Goal: Find specific page/section: Find specific page/section

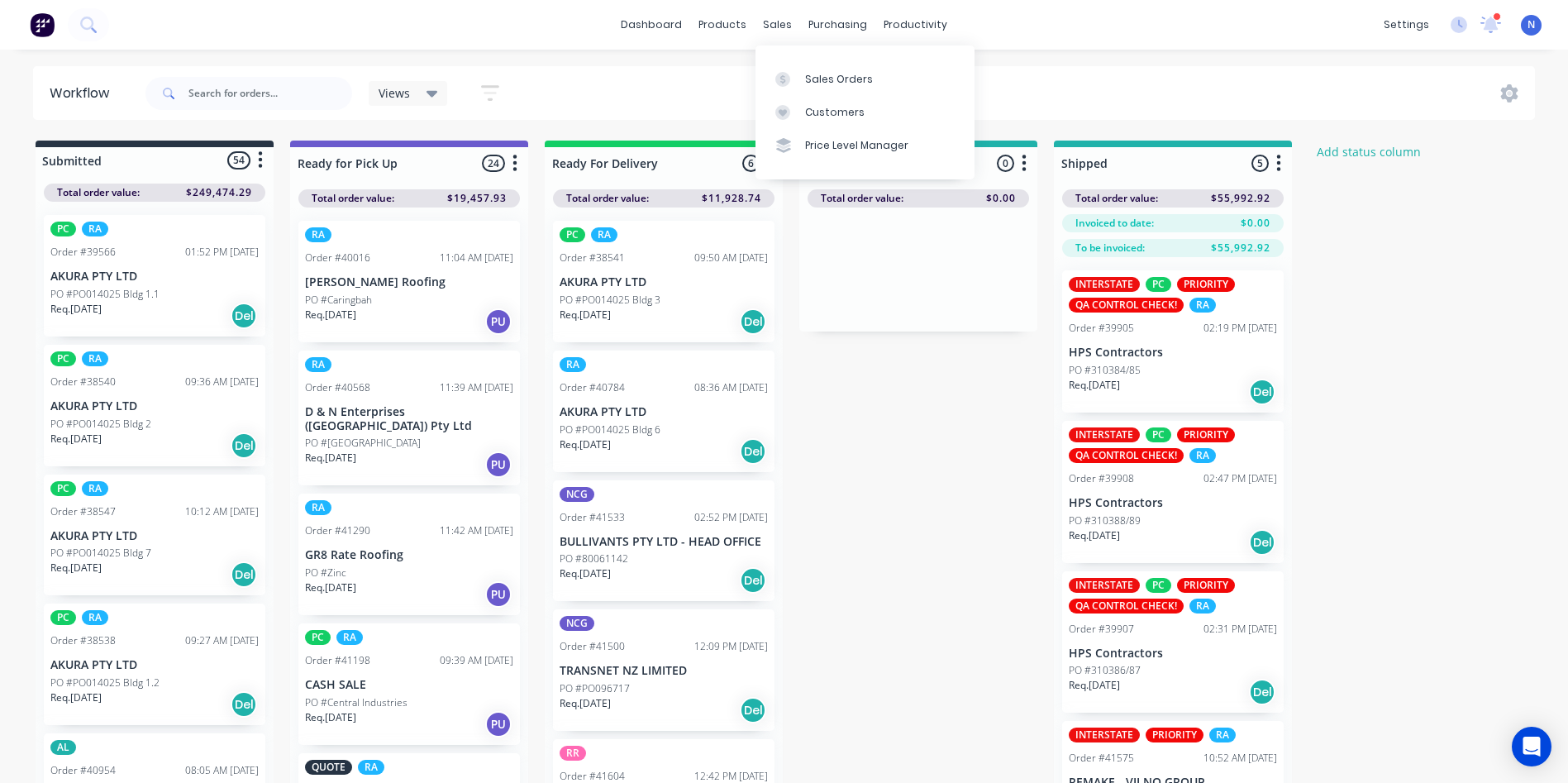
click at [788, 22] on div "sales" at bounding box center [778, 25] width 46 height 25
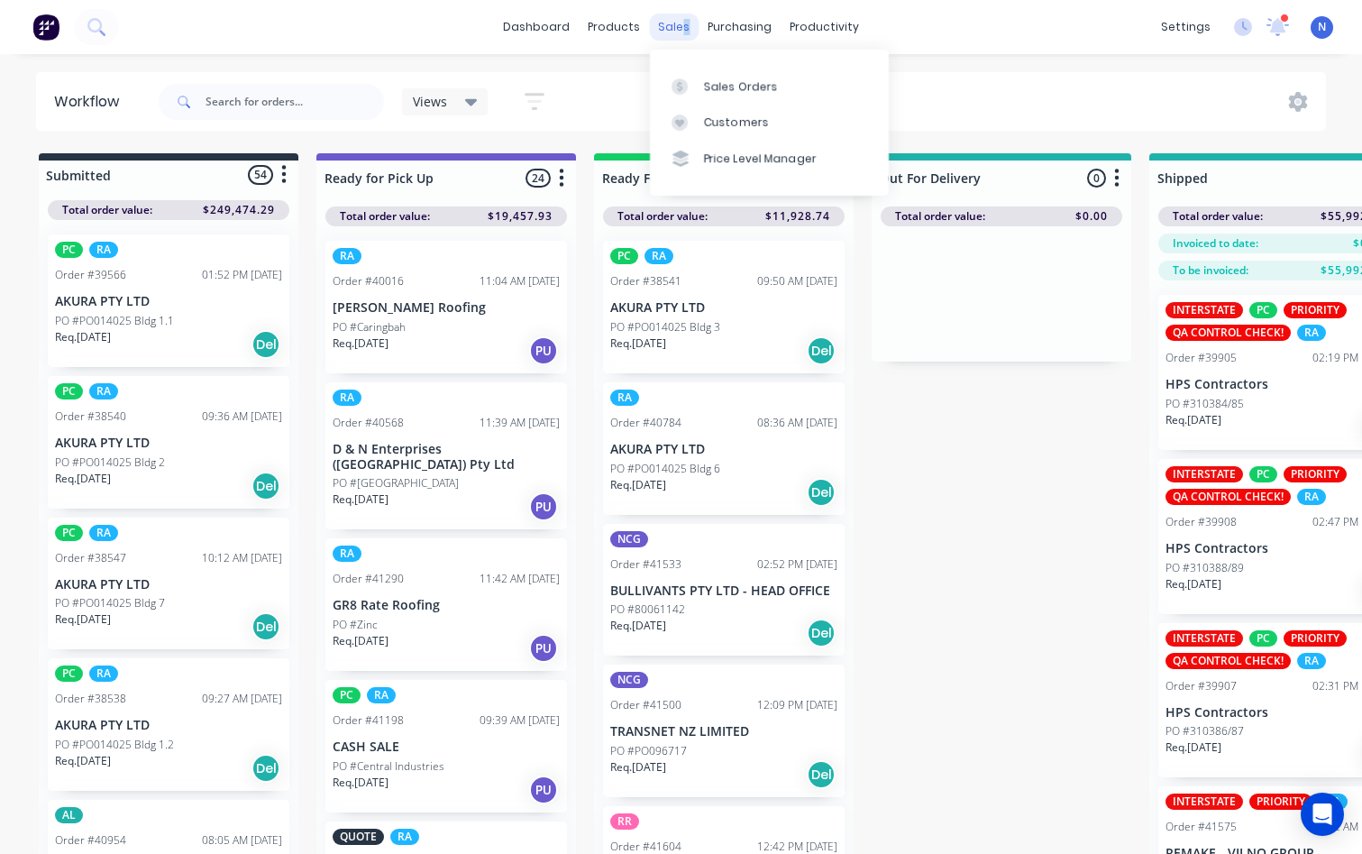
click at [669, 30] on div "sales" at bounding box center [674, 27] width 50 height 27
click at [708, 88] on div "Sales Orders" at bounding box center [741, 86] width 74 height 16
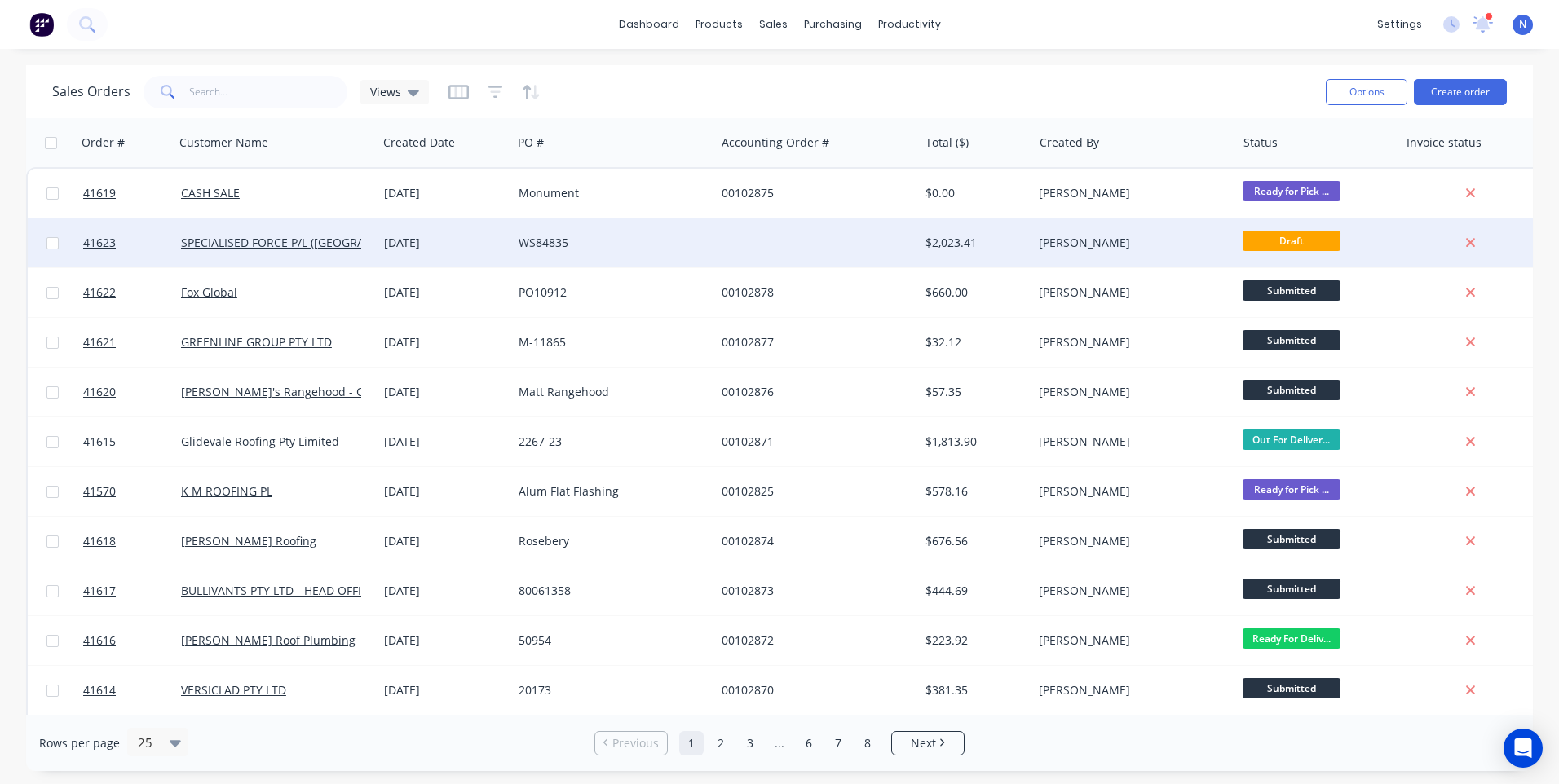
click at [755, 244] on div at bounding box center [817, 243] width 203 height 49
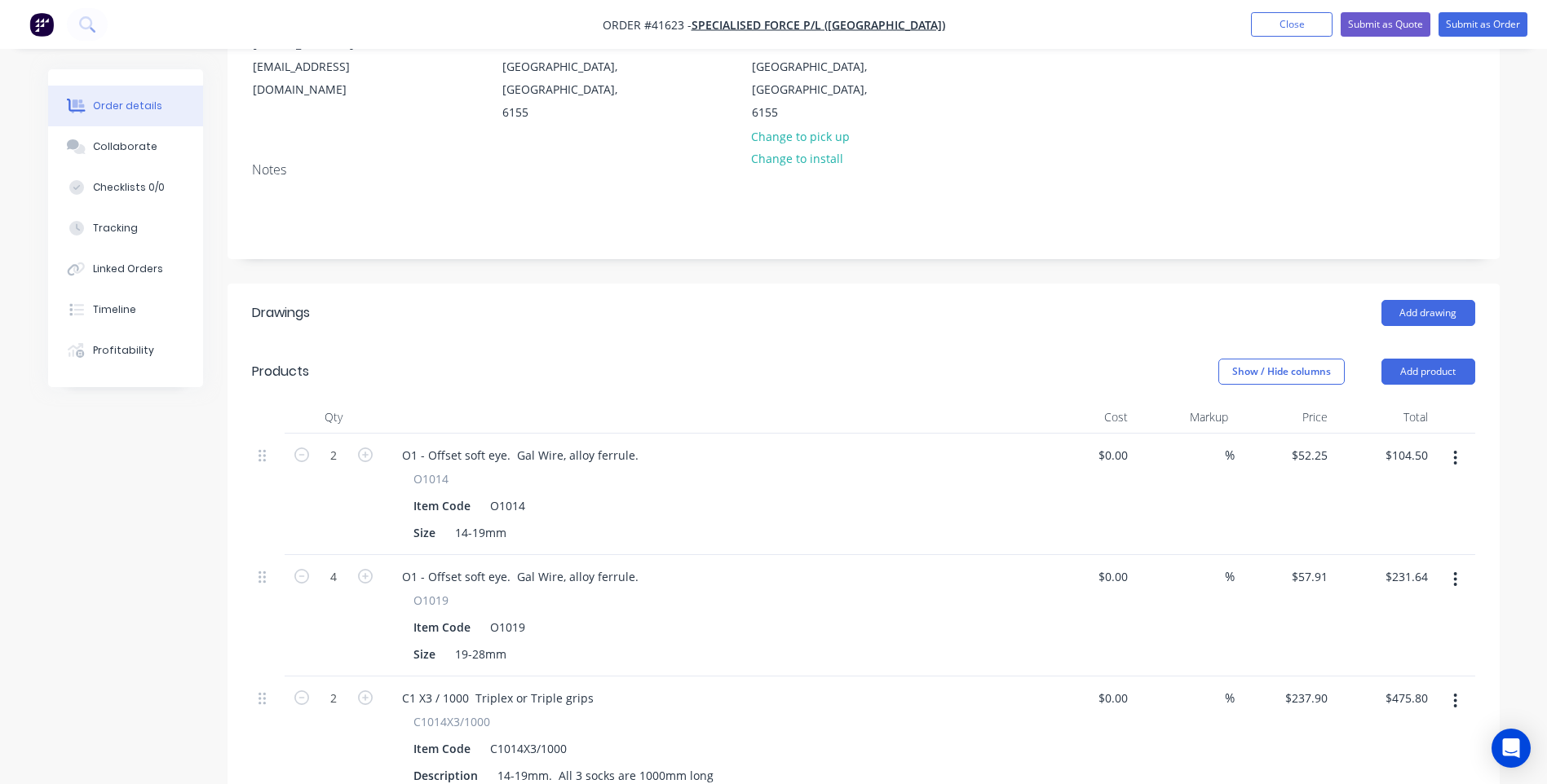
scroll to position [81, 0]
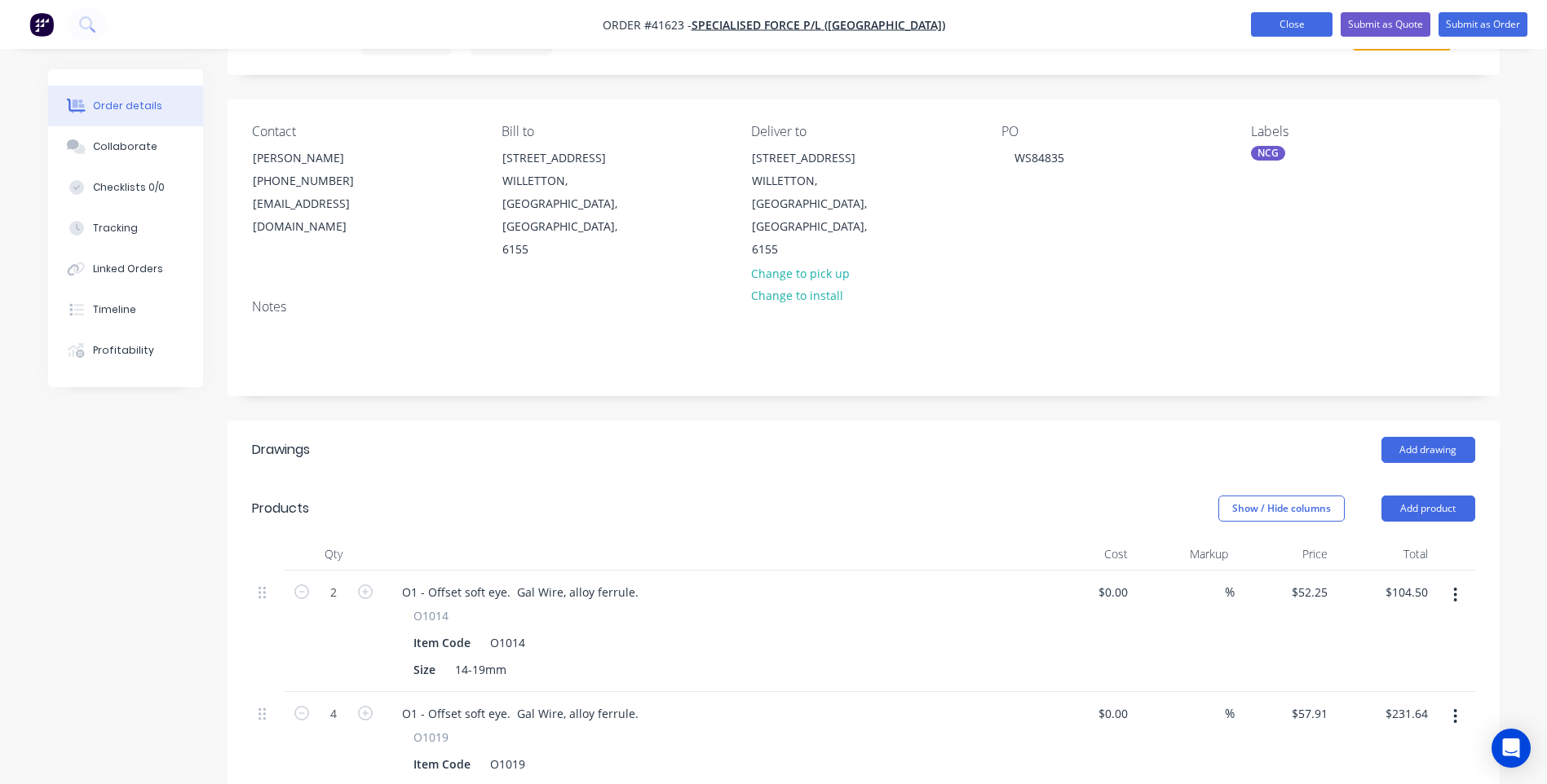
click at [1278, 22] on button "Close" at bounding box center [1292, 24] width 81 height 24
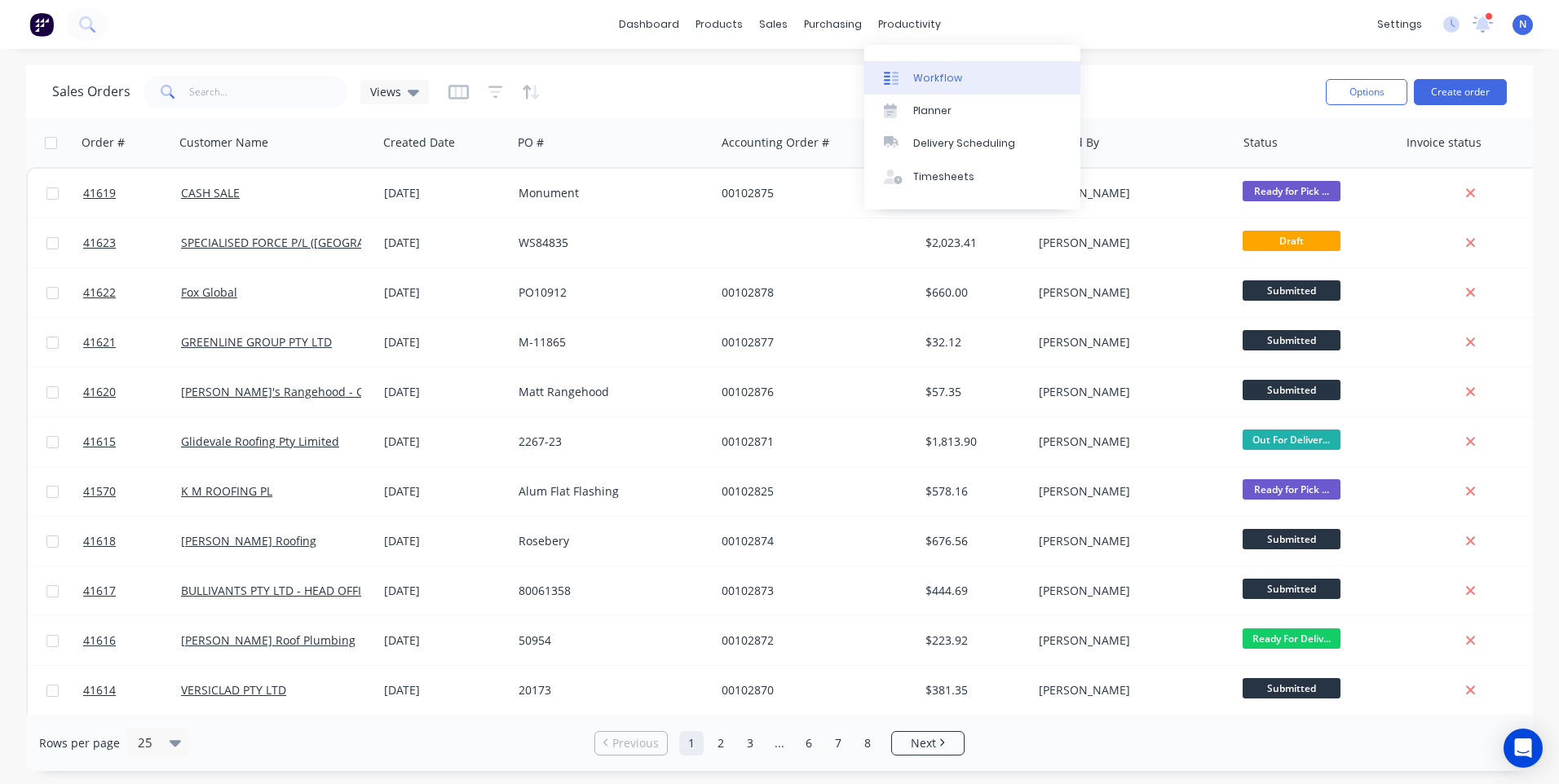
click at [926, 83] on div "Workflow" at bounding box center [938, 78] width 49 height 14
